Goal: Information Seeking & Learning: Check status

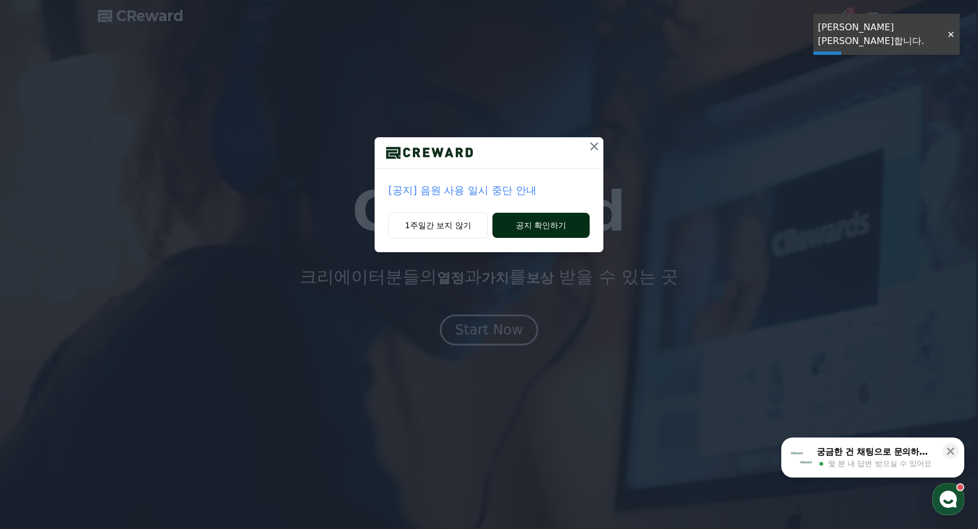
click at [544, 230] on button "공지 확인하기" at bounding box center [540, 225] width 97 height 25
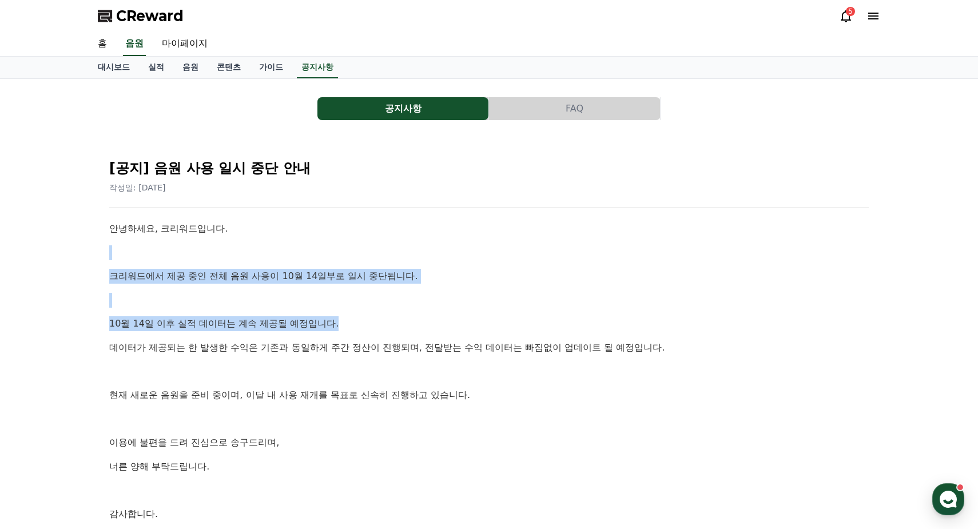
drag, startPoint x: 279, startPoint y: 255, endPoint x: 357, endPoint y: 321, distance: 102.2
click at [357, 321] on div "안녕하세요, 크리워드입니다. 크리워드에서 제공 중인 전체 음원 사용이 10월 14일부로 일시 중단됩니다. [DATE] 이후 실적 데이터는 계속…" at bounding box center [488, 383] width 759 height 324
click at [357, 321] on p "10월 14일 이후 실적 데이터는 계속 제공될 예정입니다." at bounding box center [488, 323] width 759 height 15
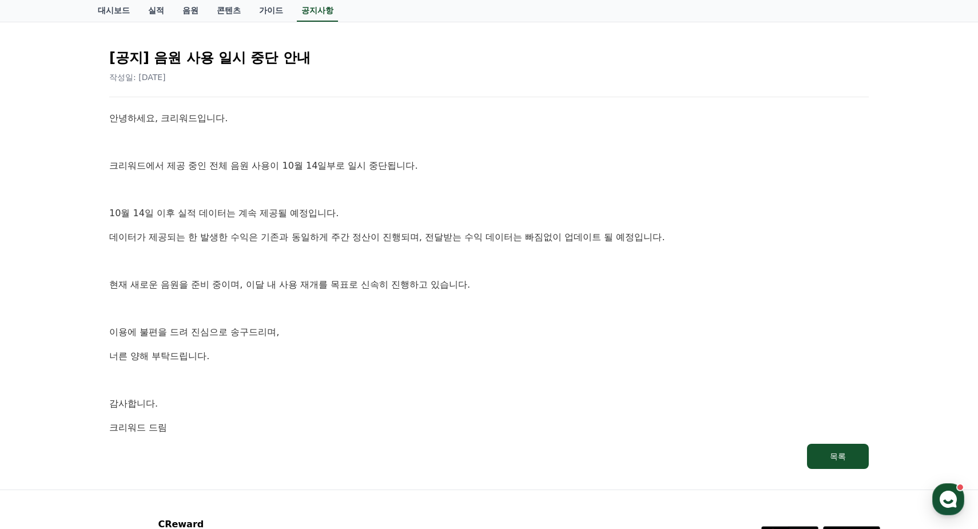
scroll to position [114, 0]
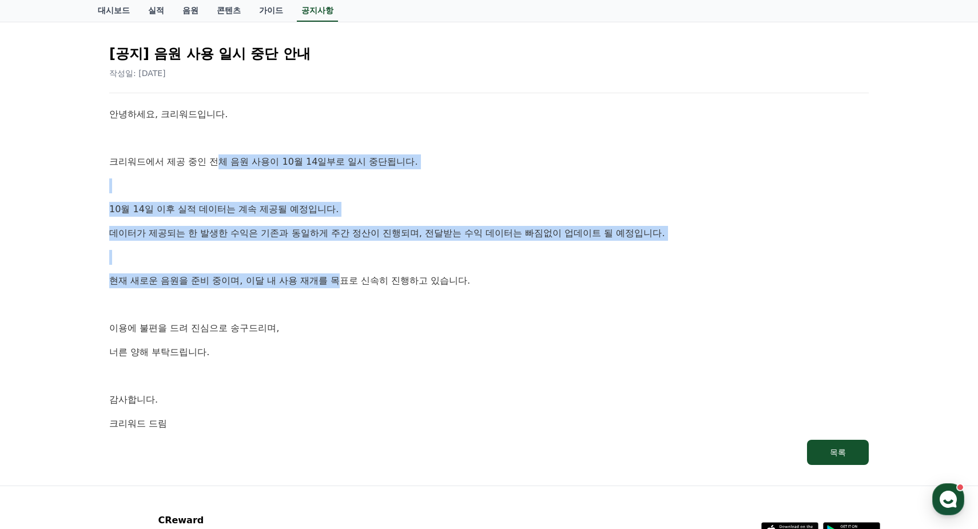
drag, startPoint x: 217, startPoint y: 160, endPoint x: 342, endPoint y: 282, distance: 175.1
click at [342, 282] on div "안녕하세요, 크리워드입니다. 크리워드에서 제공 중인 전체 음원 사용이 10월 14일부로 일시 중단됩니다. [DATE] 이후 실적 데이터는 계속…" at bounding box center [488, 269] width 759 height 324
click at [343, 282] on p "현재 새로운 음원을 준비 중이며, 이달 내 사용 재개를 목표로 신속히 진행하고 있습니다." at bounding box center [488, 280] width 759 height 15
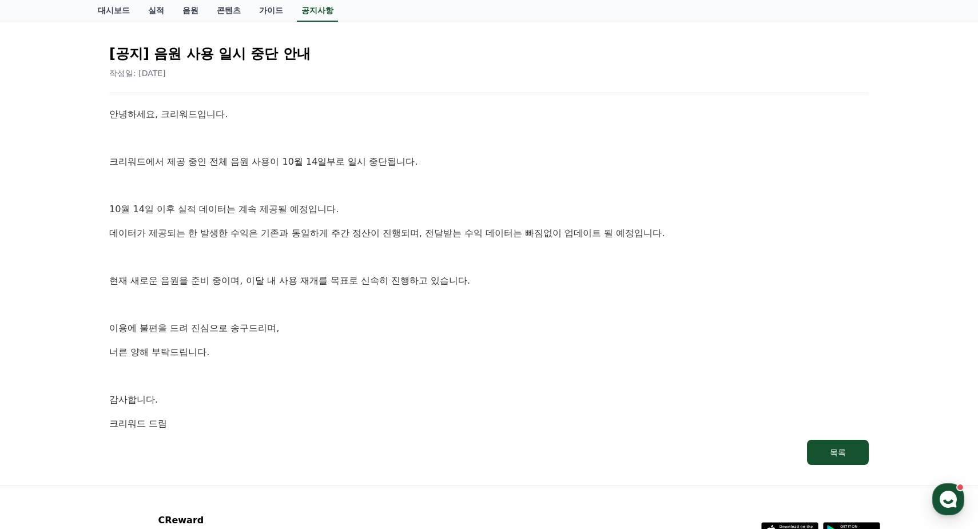
click at [500, 298] on p at bounding box center [488, 304] width 759 height 15
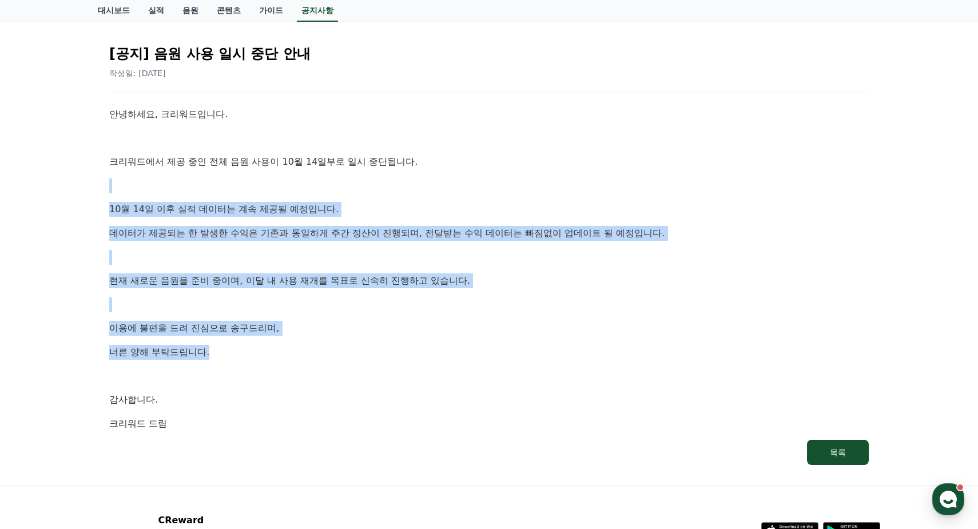
drag, startPoint x: 389, startPoint y: 321, endPoint x: 415, endPoint y: 344, distance: 34.1
click at [415, 344] on div "안녕하세요, 크리워드입니다. 크리워드에서 제공 중인 전체 음원 사용이 10월 14일부로 일시 중단됩니다. [DATE] 이후 실적 데이터는 계속…" at bounding box center [488, 269] width 759 height 324
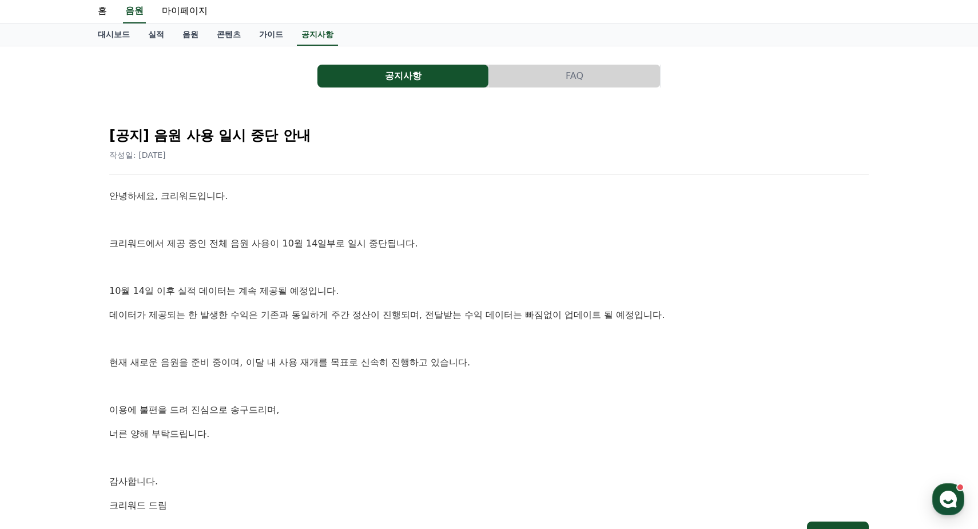
scroll to position [0, 0]
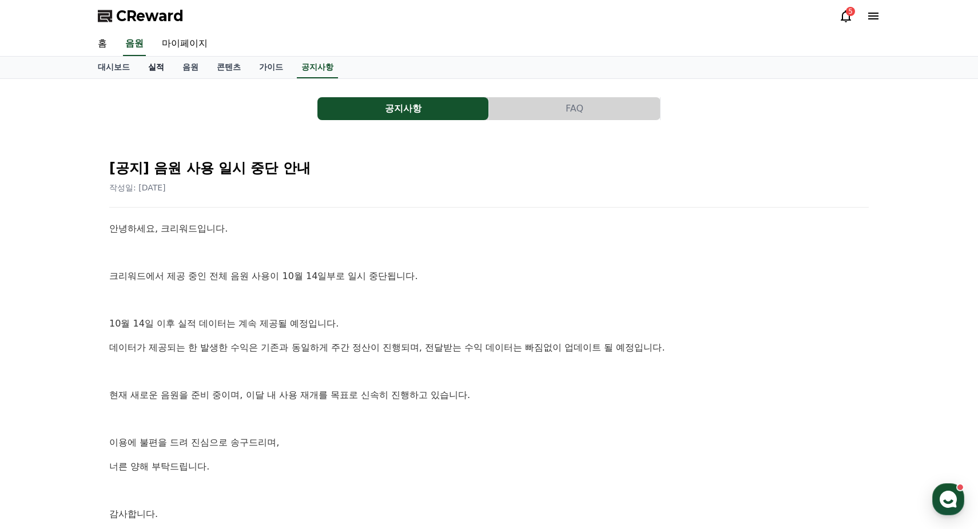
click at [156, 67] on link "실적" at bounding box center [156, 68] width 34 height 22
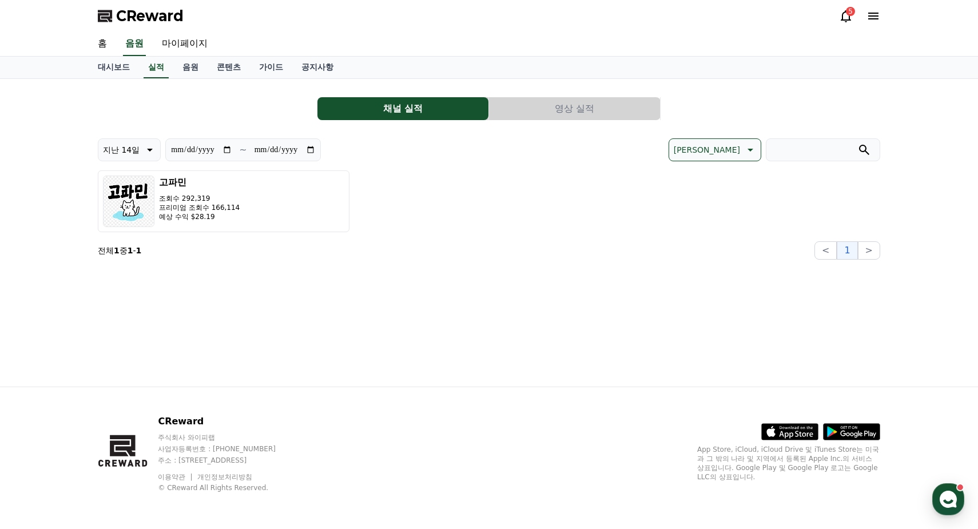
click at [471, 178] on div "고파민 조회수 292,319 프리미엄 조회수 166,114 예상 수익 $28.19" at bounding box center [489, 201] width 782 height 62
click at [97, 45] on link "홈" at bounding box center [102, 44] width 27 height 24
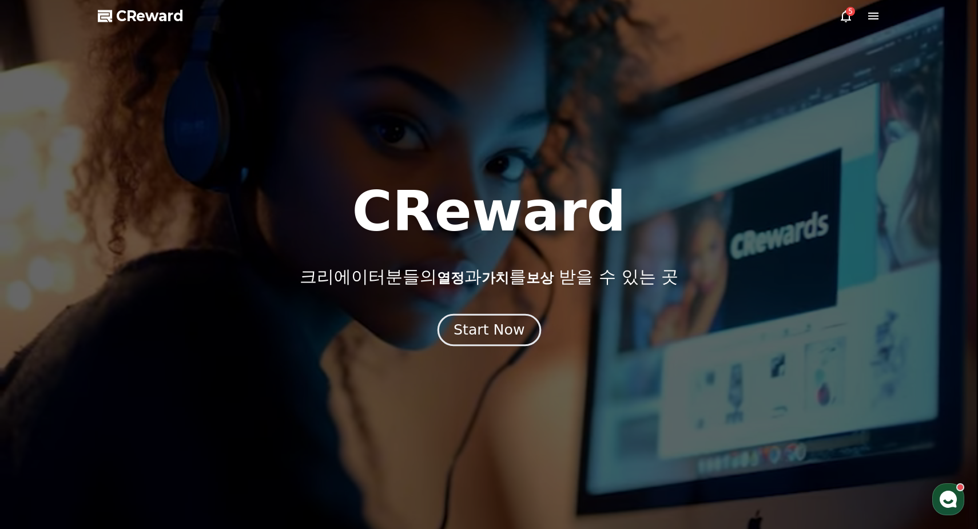
click at [503, 328] on div "Start Now" at bounding box center [488, 329] width 71 height 19
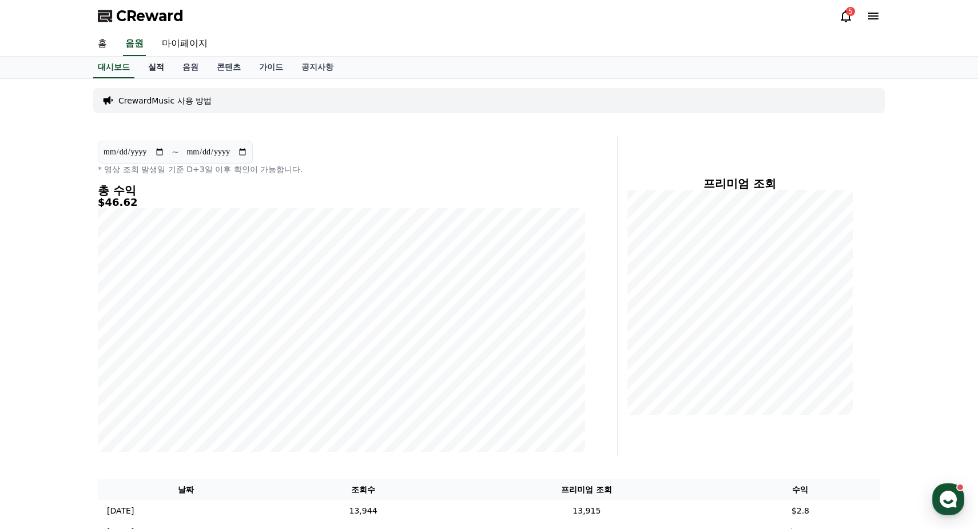
click at [158, 64] on link "실적" at bounding box center [156, 68] width 34 height 22
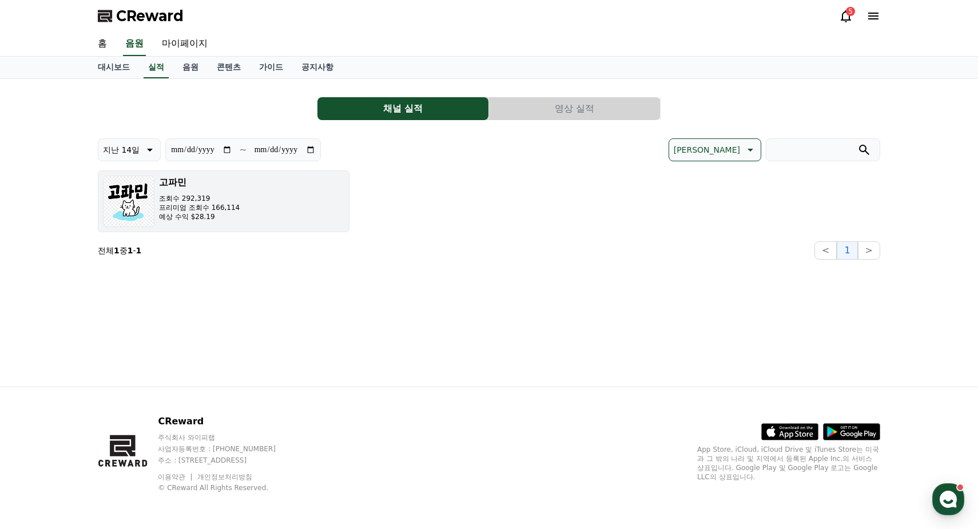
click at [260, 209] on button "고파민 조회수 292,319 프리미엄 조회수 166,114 예상 수익 $28.19" at bounding box center [224, 201] width 252 height 62
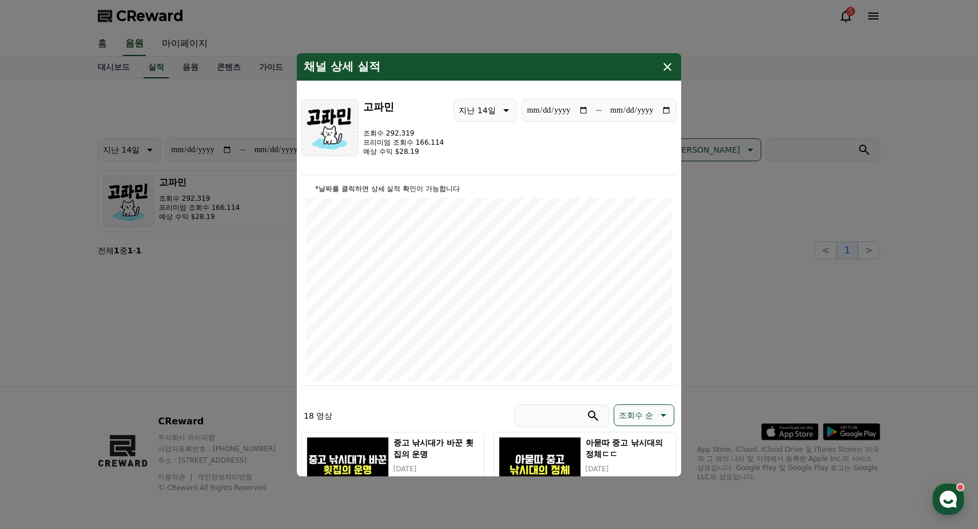
click at [671, 69] on icon "modal" at bounding box center [668, 67] width 14 height 14
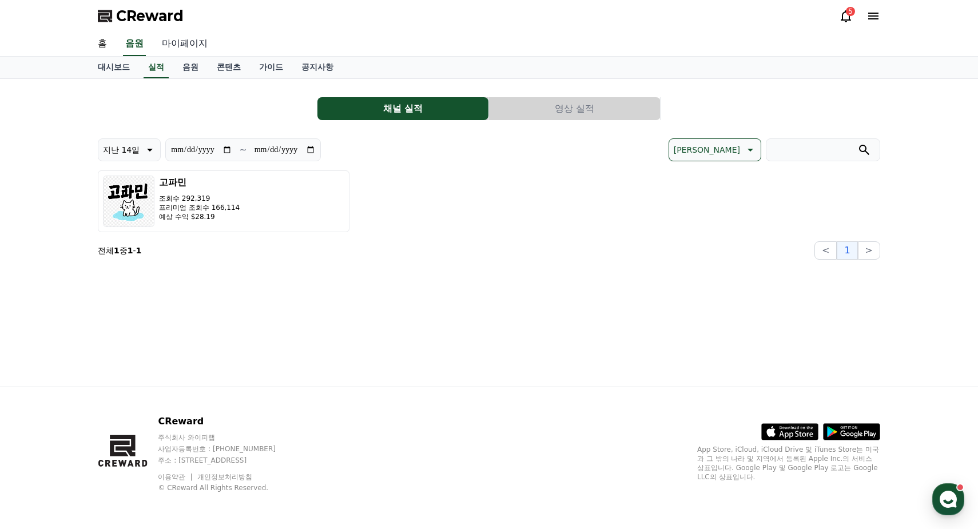
click at [192, 42] on link "마이페이지" at bounding box center [185, 44] width 64 height 24
select select "**********"
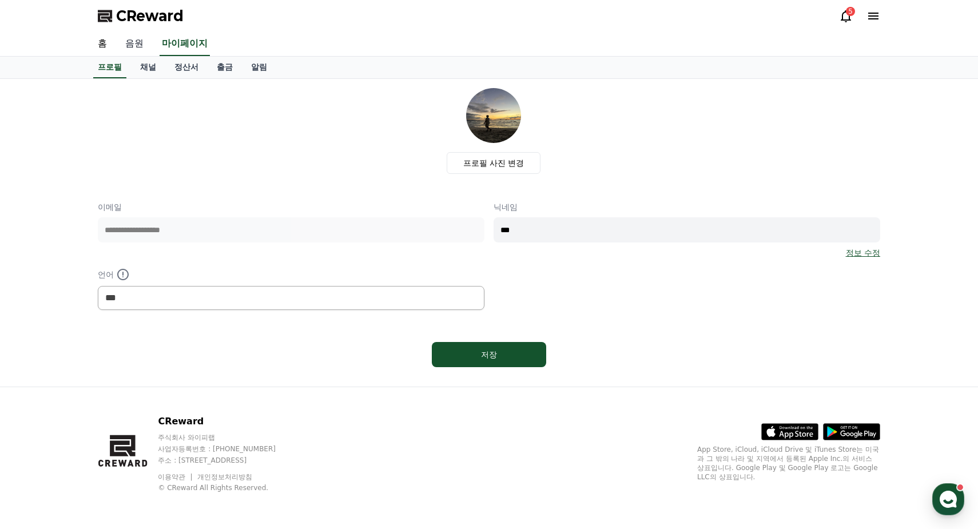
click at [141, 46] on link "음원" at bounding box center [134, 44] width 37 height 24
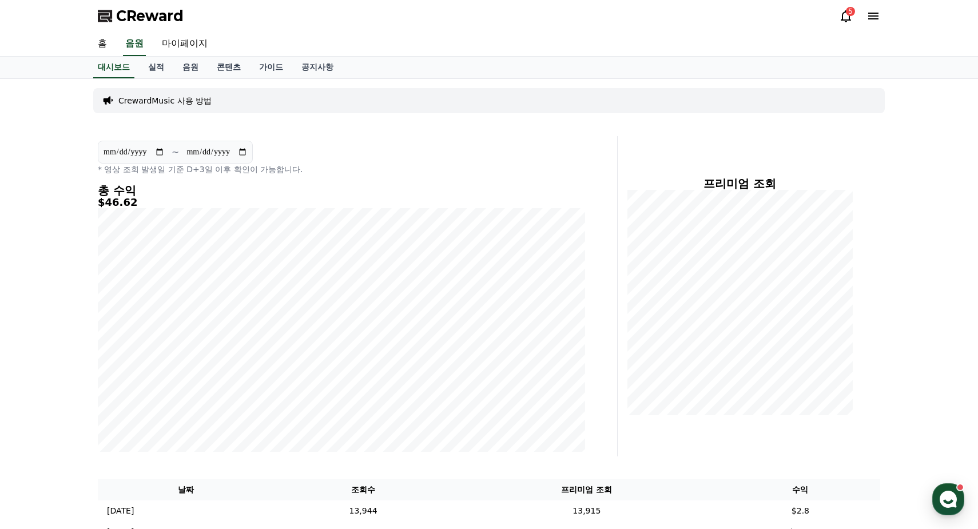
click at [843, 18] on icon at bounding box center [846, 16] width 10 height 12
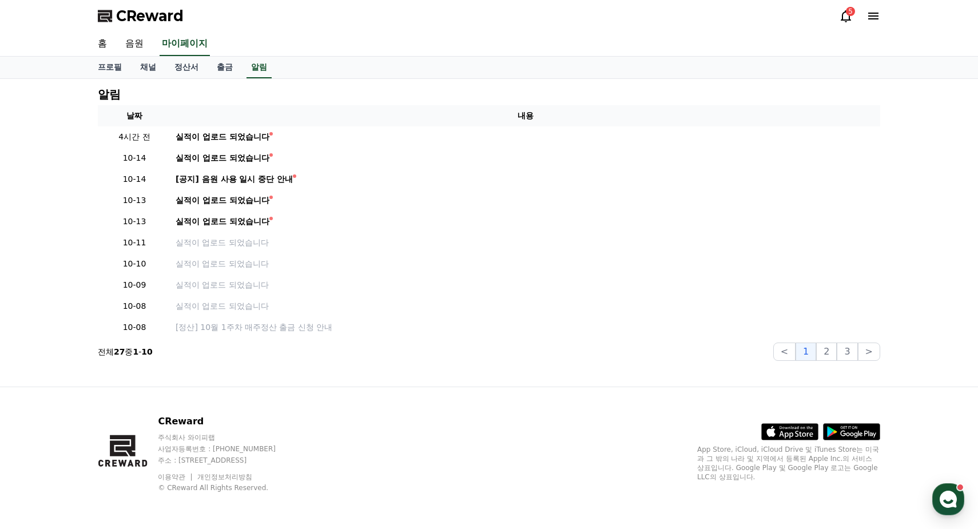
click at [845, 18] on icon at bounding box center [846, 16] width 14 height 14
click at [178, 44] on link "마이페이지" at bounding box center [185, 44] width 50 height 24
select select "**********"
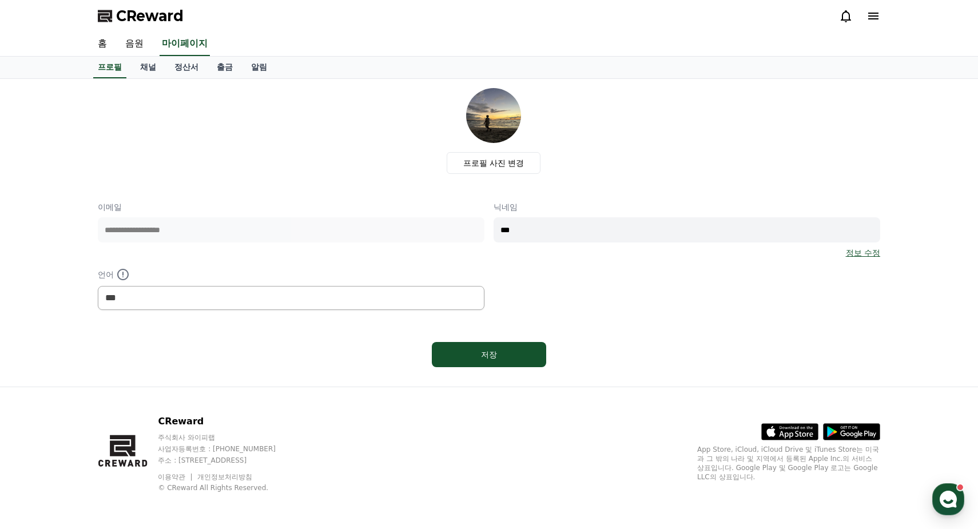
click at [204, 229] on div "**********" at bounding box center [489, 233] width 801 height 308
